Goal: Use online tool/utility: Utilize a website feature to perform a specific function

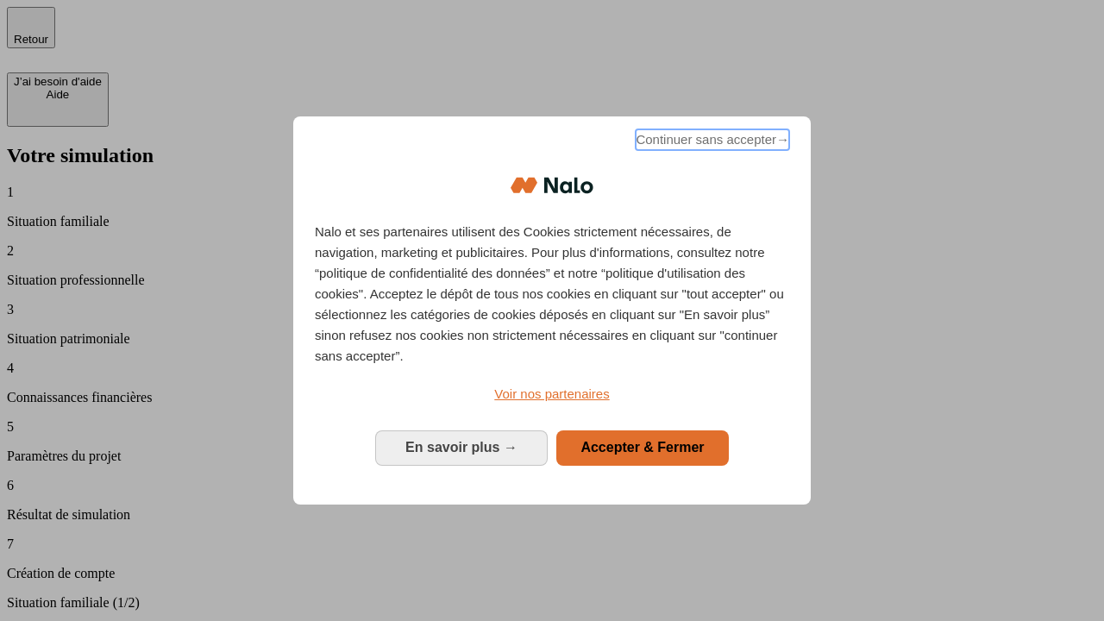
click at [711, 142] on span "Continuer sans accepter →" at bounding box center [713, 139] width 154 height 21
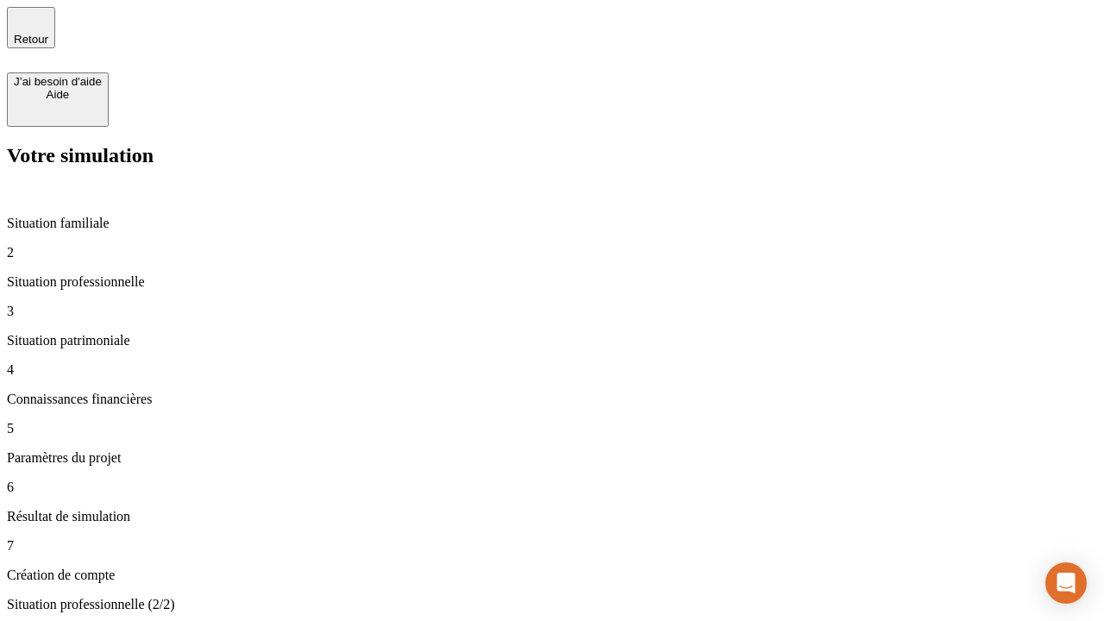
type input "30 000"
type input "1 000"
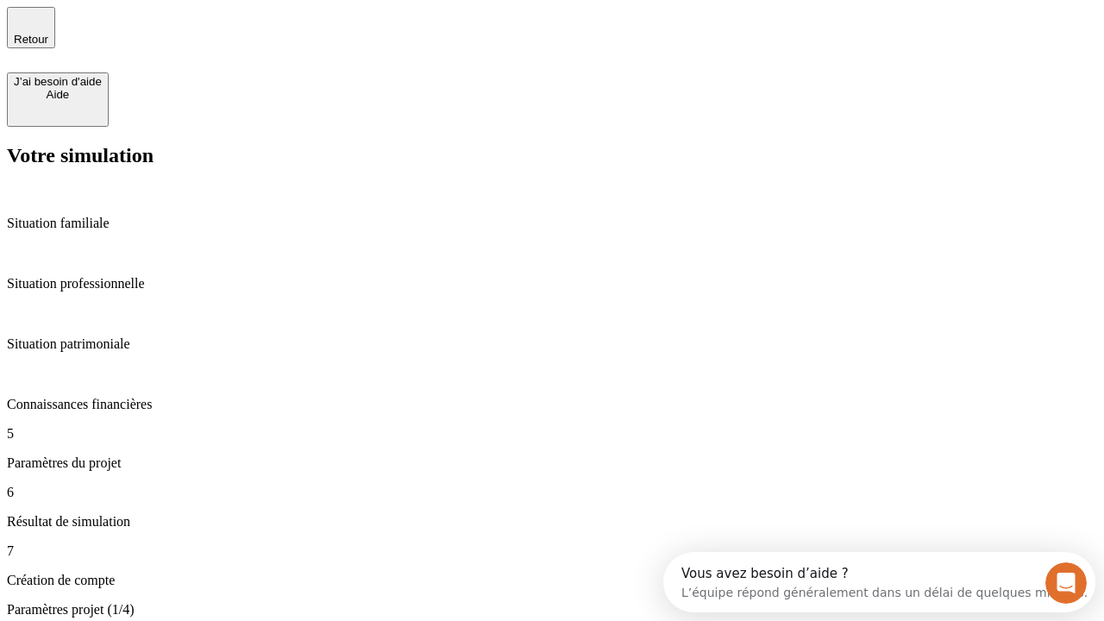
type input "65"
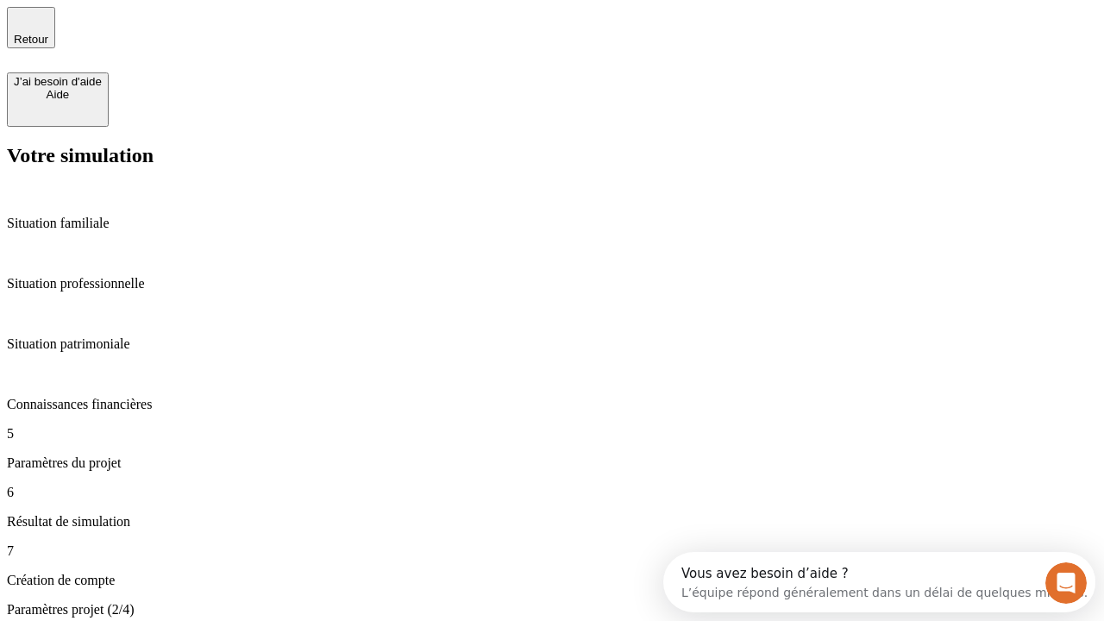
type input "5 000"
type input "640"
